Goal: Find specific page/section: Find specific page/section

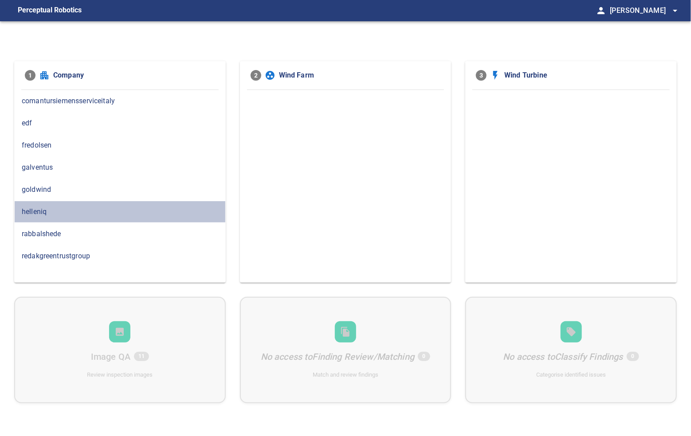
click at [51, 205] on div "helleniq" at bounding box center [119, 212] width 211 height 22
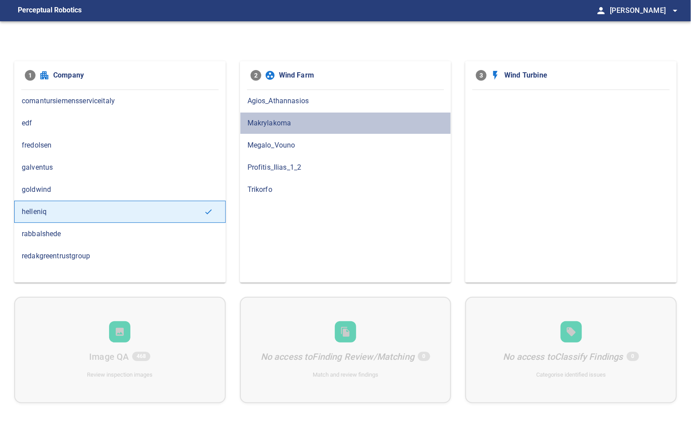
click at [261, 121] on span "Makrylakoma" at bounding box center [345, 123] width 196 height 11
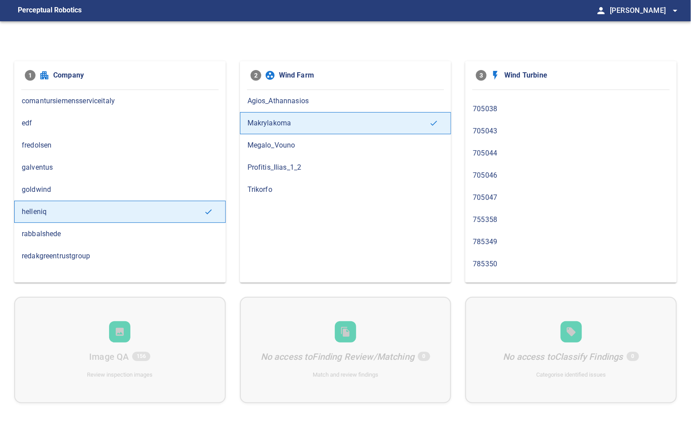
scroll to position [93, 0]
click at [506, 180] on span "755358" at bounding box center [571, 185] width 196 height 11
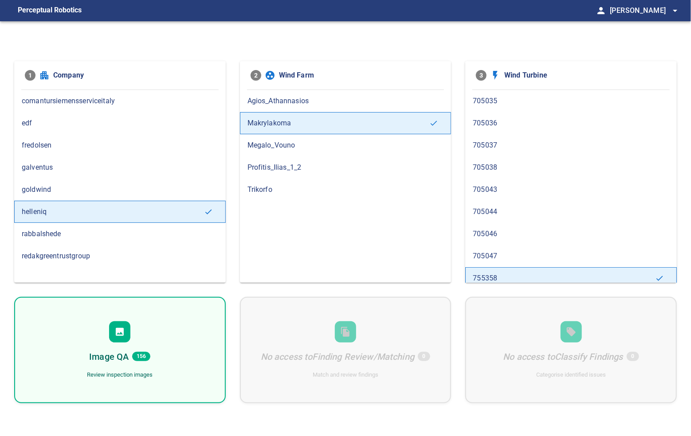
click at [147, 335] on div "Image QA 156 Review inspection images" at bounding box center [119, 350] width 211 height 106
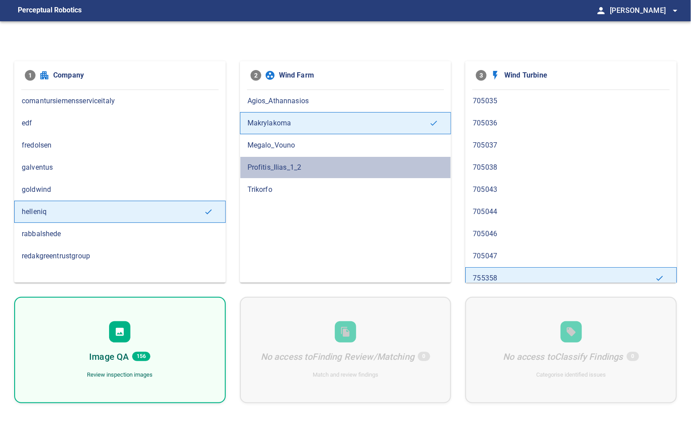
click at [277, 166] on span "Profitis_Ilias_1_2" at bounding box center [345, 167] width 196 height 11
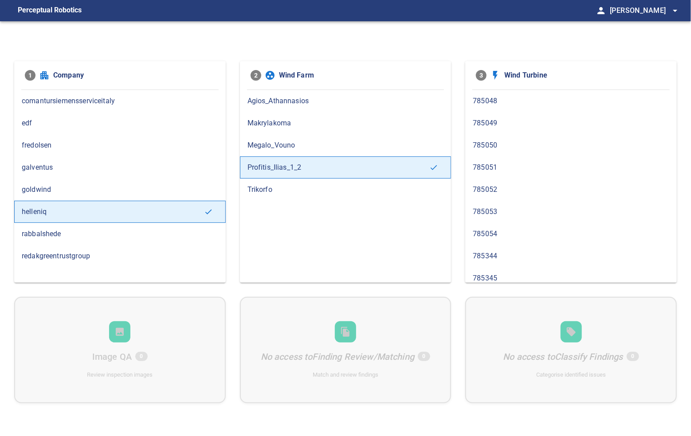
click at [502, 163] on span "785051" at bounding box center [571, 167] width 196 height 11
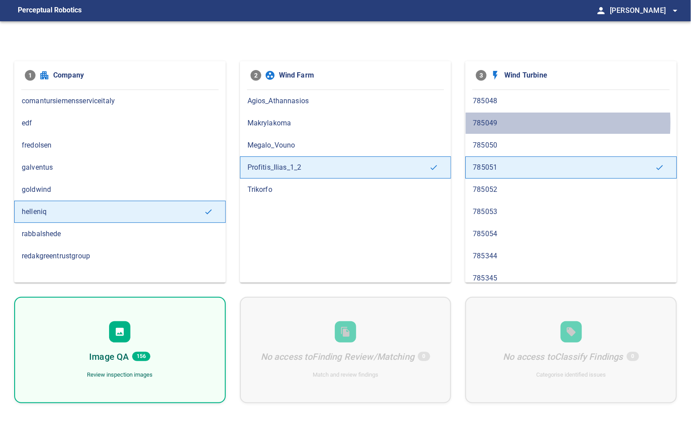
click at [489, 122] on span "785049" at bounding box center [571, 123] width 196 height 11
